Goal: Ask a question

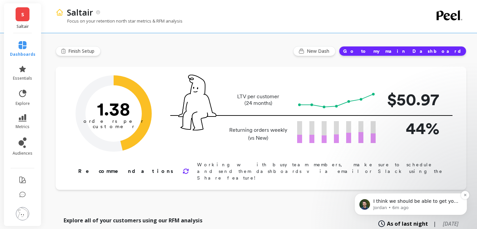
click at [414, 197] on div "I think we should be able to get you that customer list. I'll double check that…" at bounding box center [410, 203] width 103 height 13
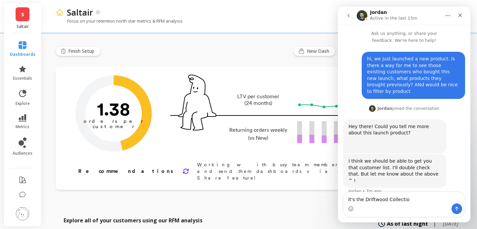
type textarea "it's the Driftwood Collection"
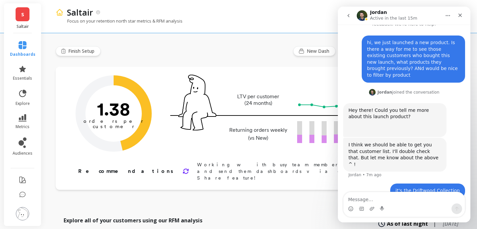
type textarea "N"
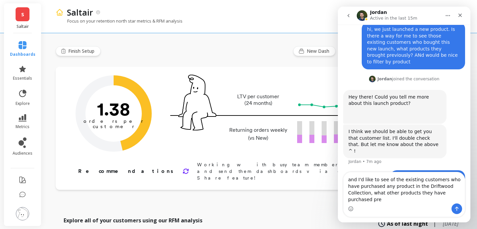
scroll to position [36, 0]
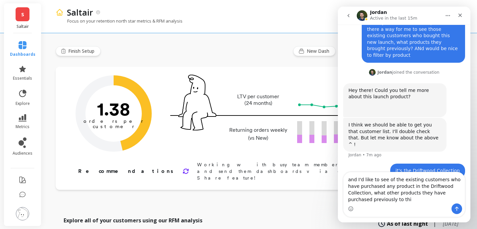
type textarea "and I'd like to see of the existing customers who have purchased any product in…"
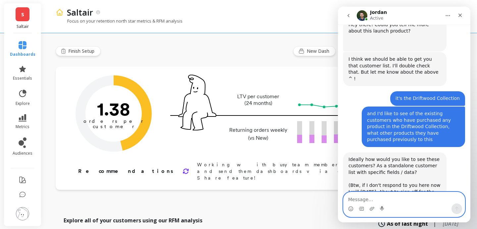
scroll to position [110, 0]
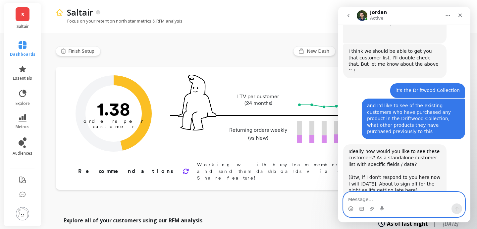
click at [395, 197] on textarea "Message…" at bounding box center [404, 197] width 121 height 11
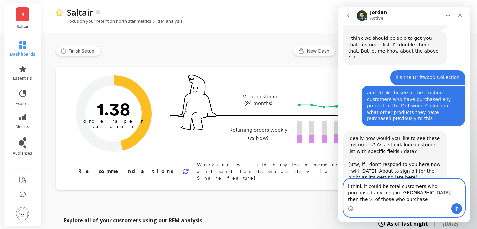
scroll to position [123, 0]
click at [407, 201] on textarea "i think it could be total customers who purchased anything in Driftwood, then t…" at bounding box center [404, 191] width 121 height 25
drag, startPoint x: 408, startPoint y: 192, endPoint x: 413, endPoint y: 202, distance: 10.5
click at [412, 202] on textarea "i think it could be total customers who purchased anything in Driftwood, then t…" at bounding box center [404, 191] width 121 height 25
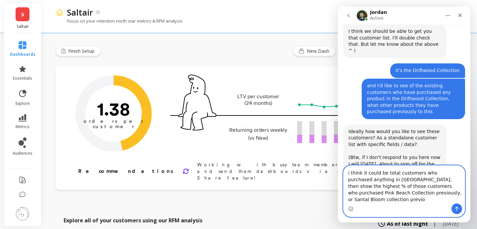
scroll to position [136, 0]
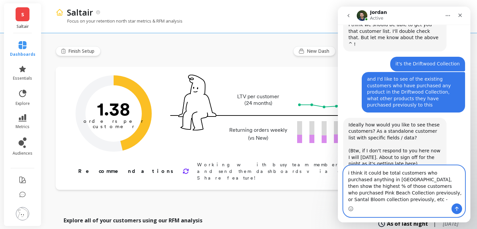
type textarea "i think it could be total customers who purchased anything in [GEOGRAPHIC_DATA]…"
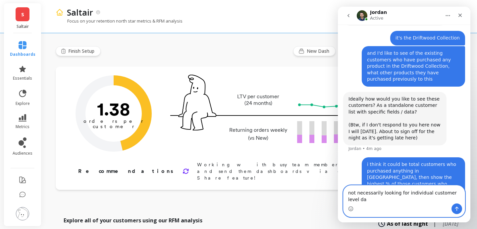
scroll to position [169, 0]
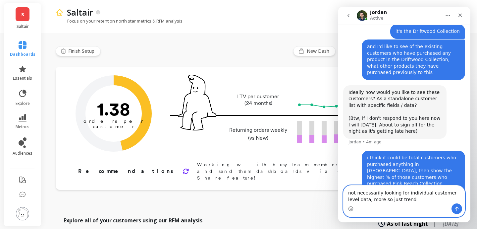
type textarea "not necessarily looking for individual customer level data, more so just trends"
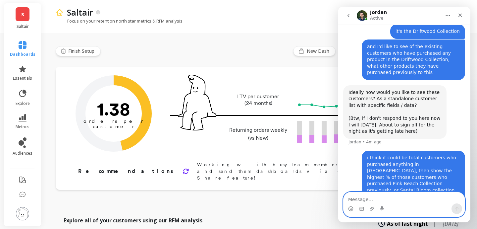
scroll to position [184, 0]
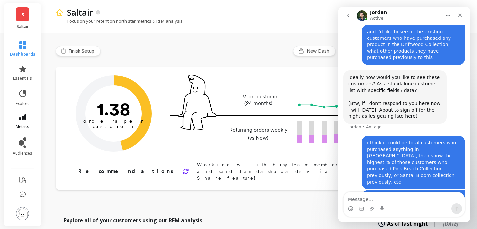
click at [15, 119] on link "metrics" at bounding box center [23, 121] width 26 height 15
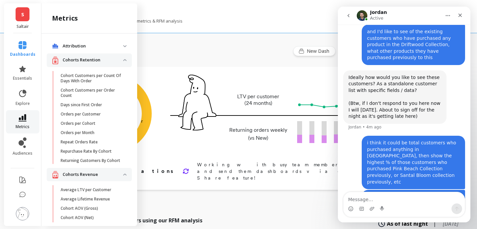
scroll to position [654, 0]
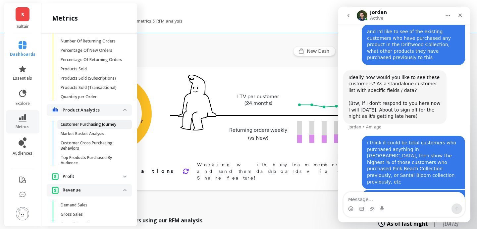
click at [74, 126] on p "Customer Purchasing Journey" at bounding box center [89, 124] width 56 height 5
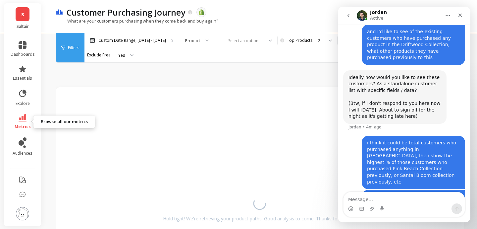
click at [26, 120] on icon at bounding box center [23, 117] width 8 height 7
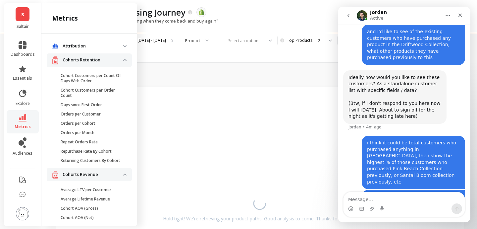
scroll to position [654, 0]
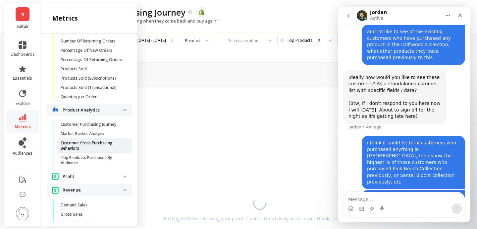
click at [72, 150] on p "Customer Cross Purchasing Behaviors" at bounding box center [92, 145] width 63 height 11
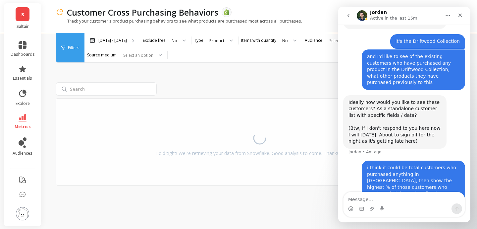
scroll to position [184, 0]
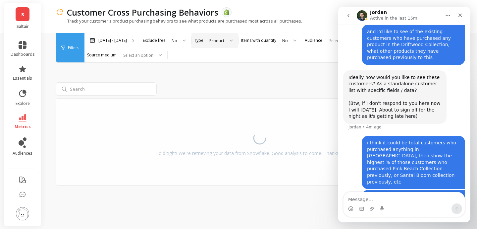
click at [230, 42] on div at bounding box center [229, 40] width 8 height 15
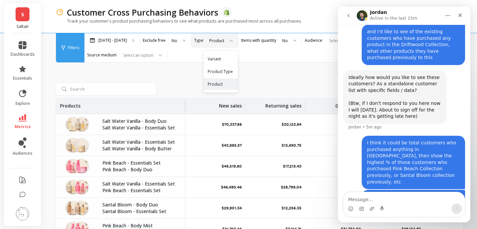
scroll to position [0, 63]
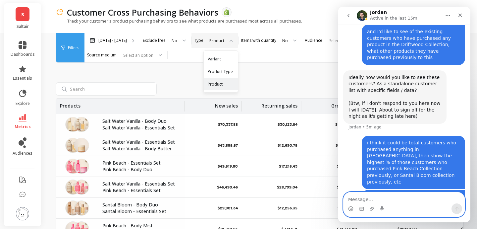
click at [392, 201] on textarea "Message…" at bounding box center [404, 197] width 121 height 11
type textarea "s"
type textarea "so like a filter based"
click at [380, 12] on h1 "Jordan" at bounding box center [378, 12] width 17 height 5
click at [363, 14] on img "Intercom messenger" at bounding box center [362, 15] width 11 height 11
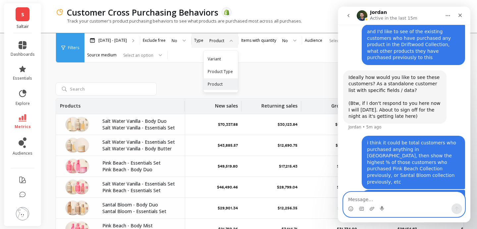
click at [390, 201] on textarea "Message…" at bounding box center [404, 197] width 121 height 11
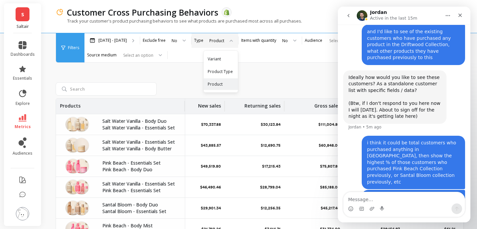
click at [279, 75] on div "Save Rename Add to Dashboard Share Export Products Total customers New sales Re…" at bounding box center [260, 175] width 408 height 280
click at [460, 16] on icon "Close" at bounding box center [459, 15] width 5 height 5
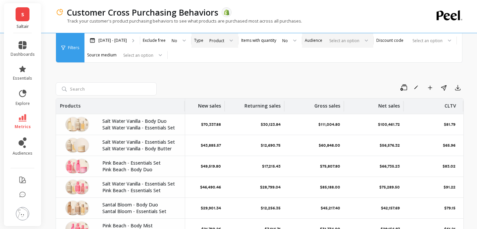
scroll to position [184, 0]
click at [345, 30] on div "Track your customer's product purchasing behaviors to see what products are pur…" at bounding box center [233, 24] width 354 height 13
